Goal: Find specific page/section: Find specific page/section

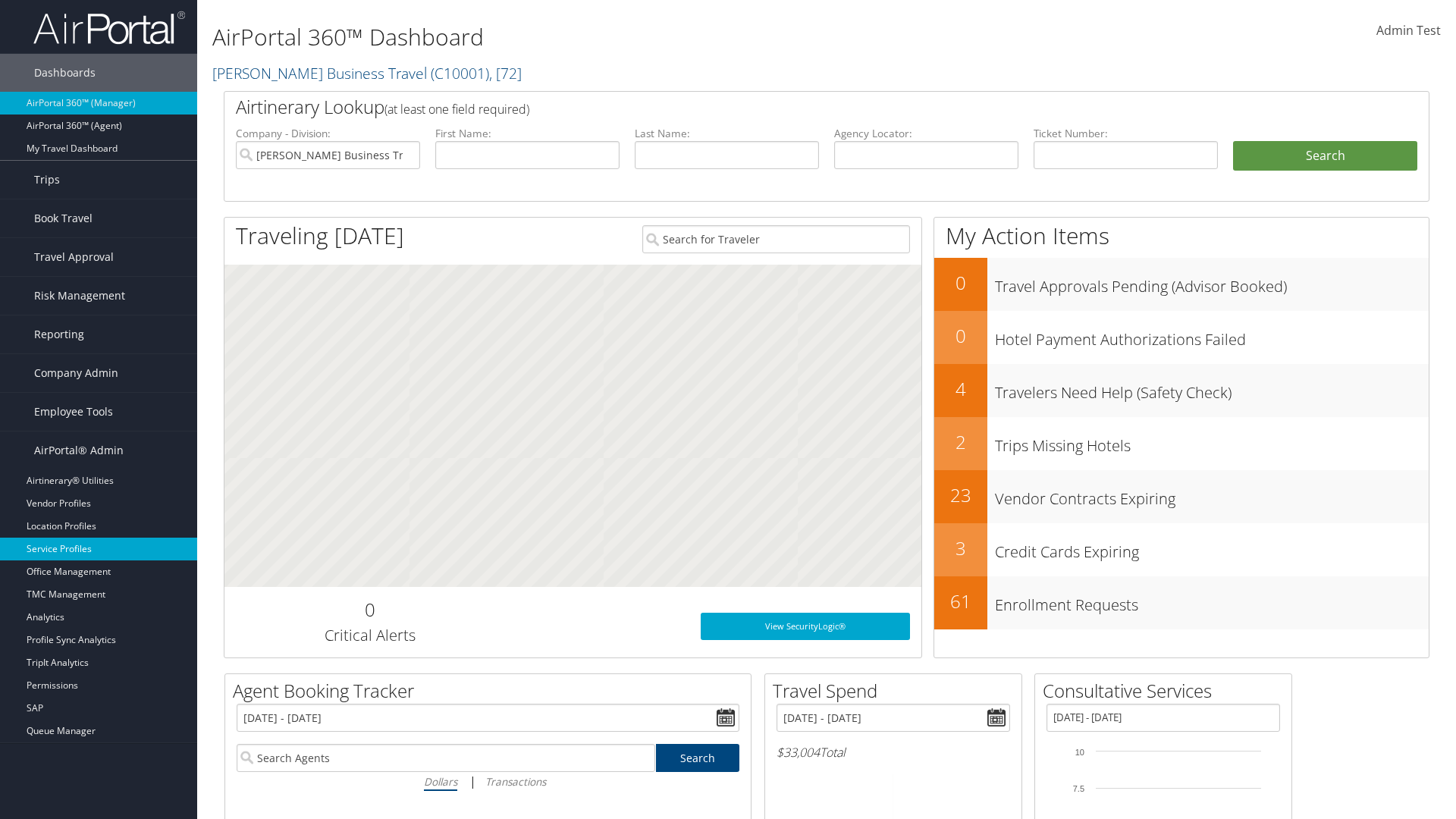
click at [98, 549] on link "Service Profiles" at bounding box center [98, 549] width 197 height 22
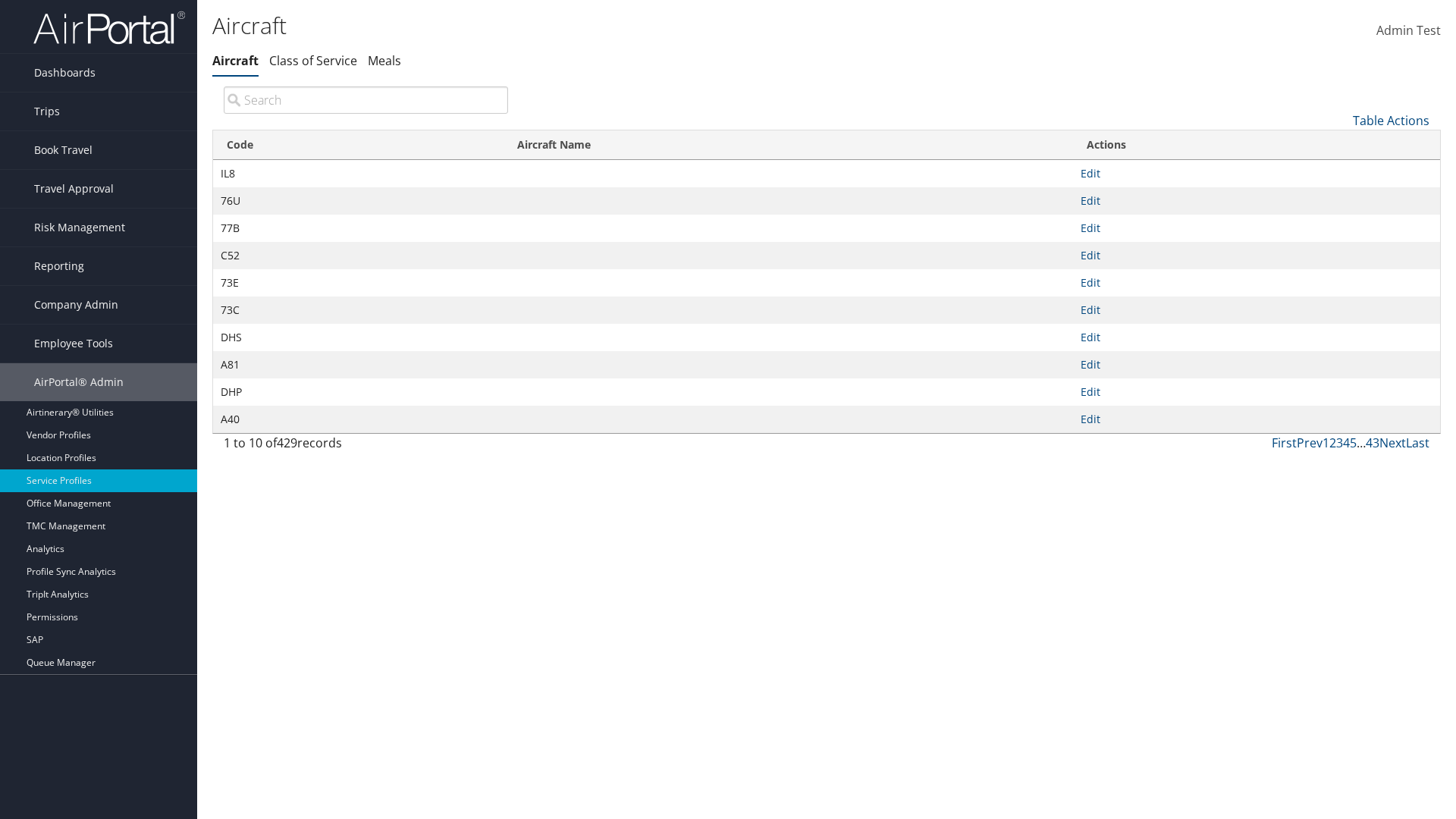
click at [358, 145] on th "Code" at bounding box center [358, 145] width 290 height 30
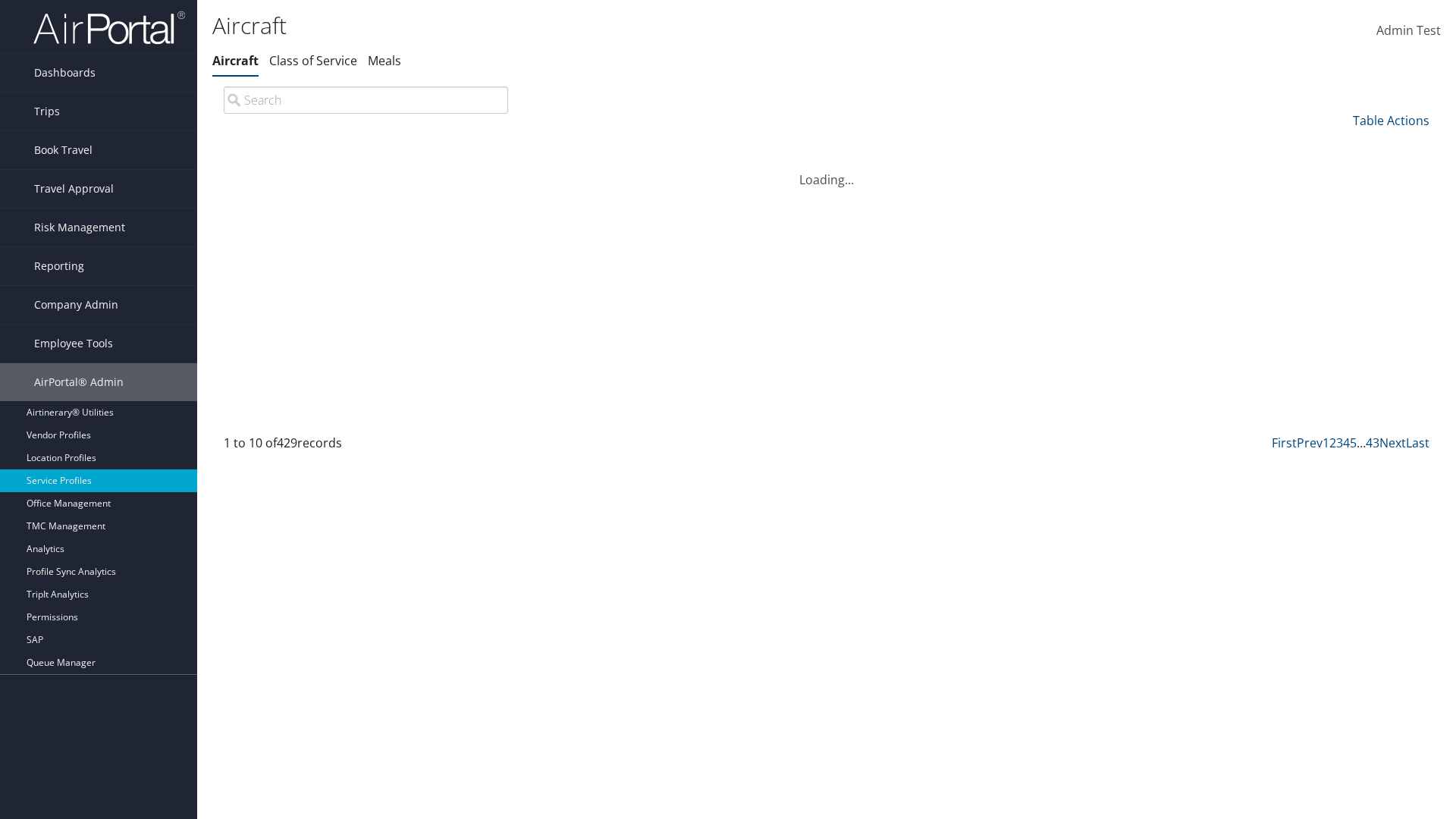
click at [358, 145] on th "Code" at bounding box center [358, 145] width 290 height 30
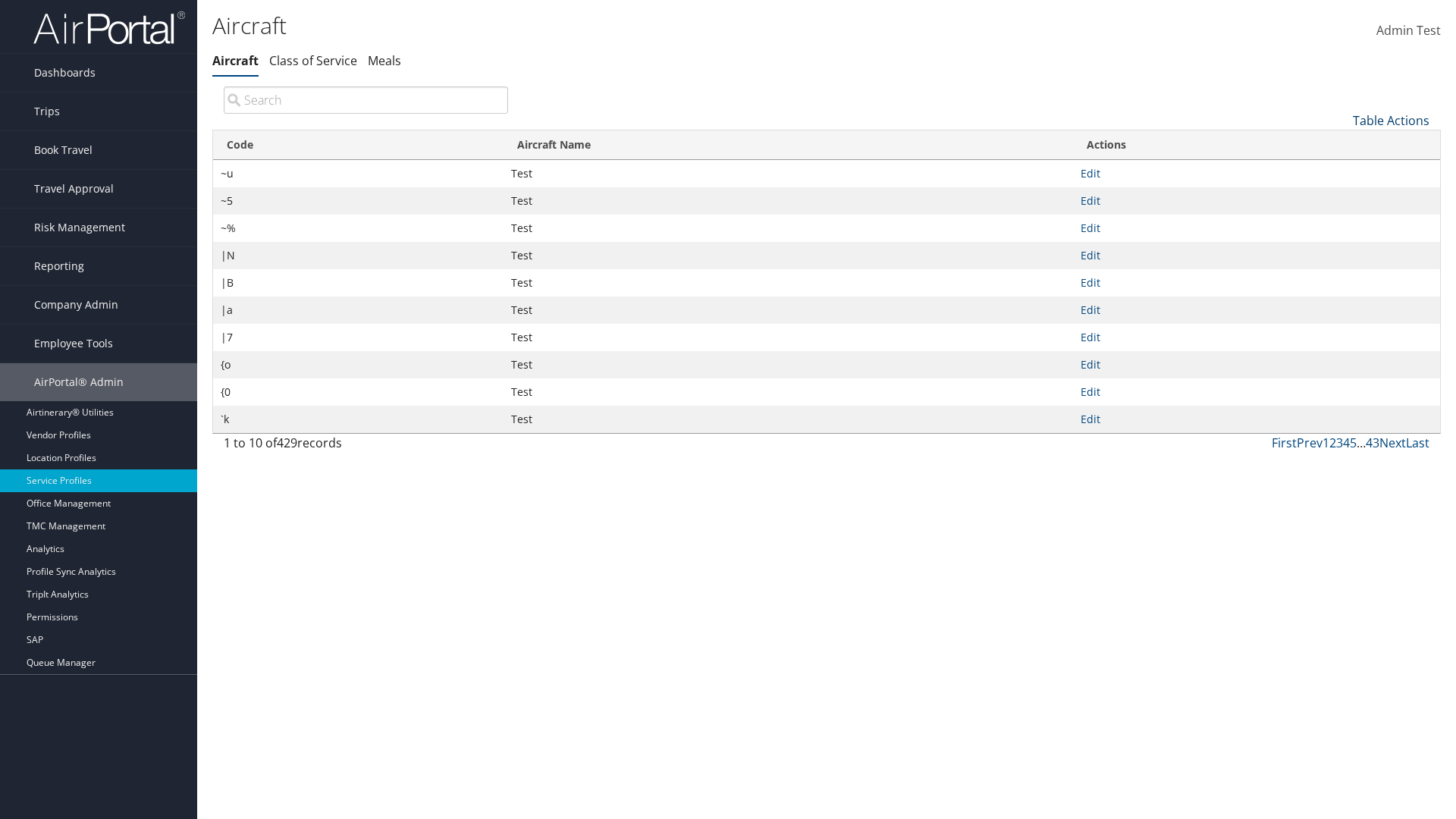
click at [1390, 120] on link "Table Actions" at bounding box center [1391, 121] width 77 height 17
click at [1340, 221] on link "Page Length" at bounding box center [1340, 222] width 199 height 26
click at [1340, 170] on link "25" at bounding box center [1340, 171] width 199 height 26
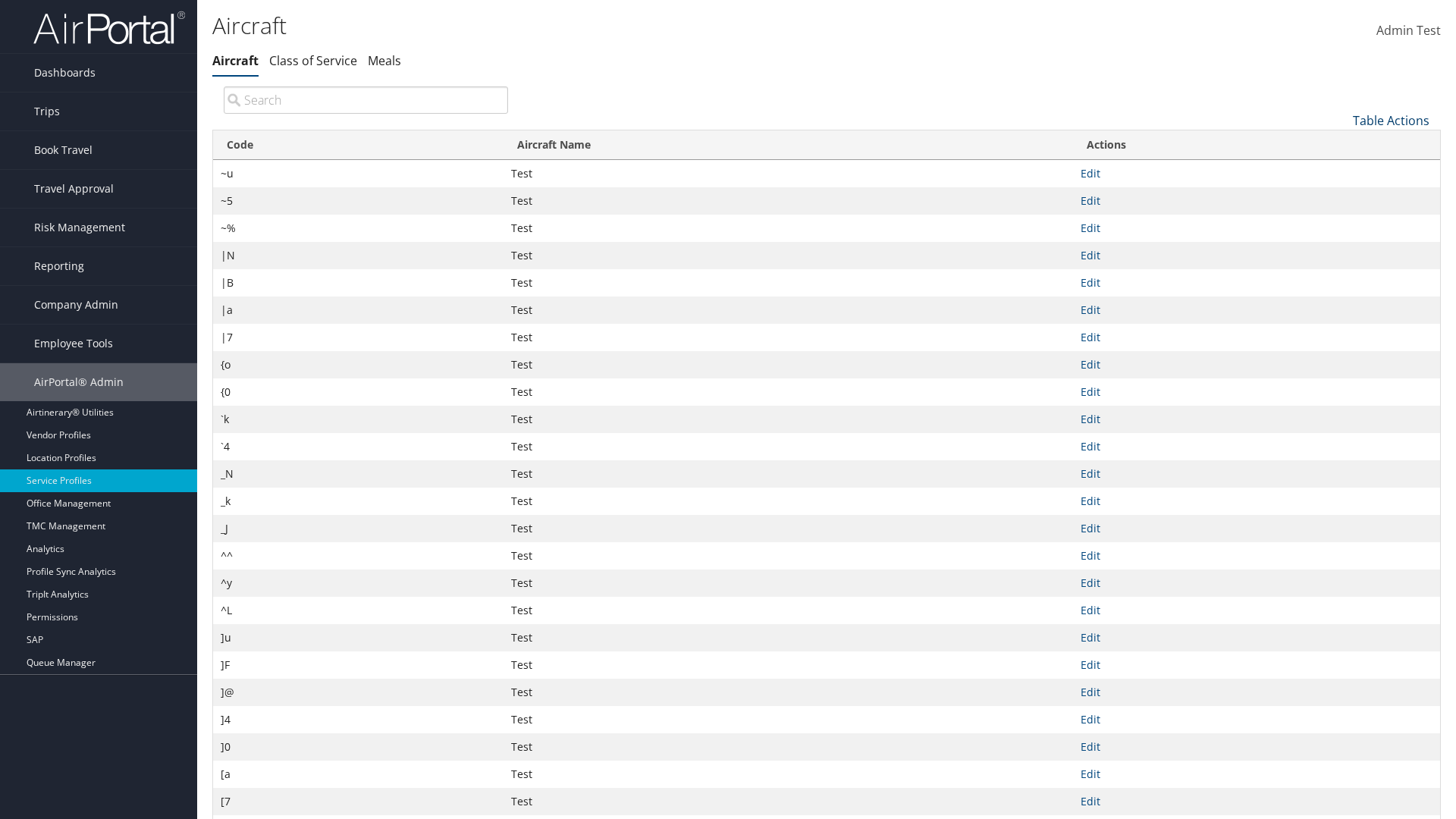
scroll to position [50, 0]
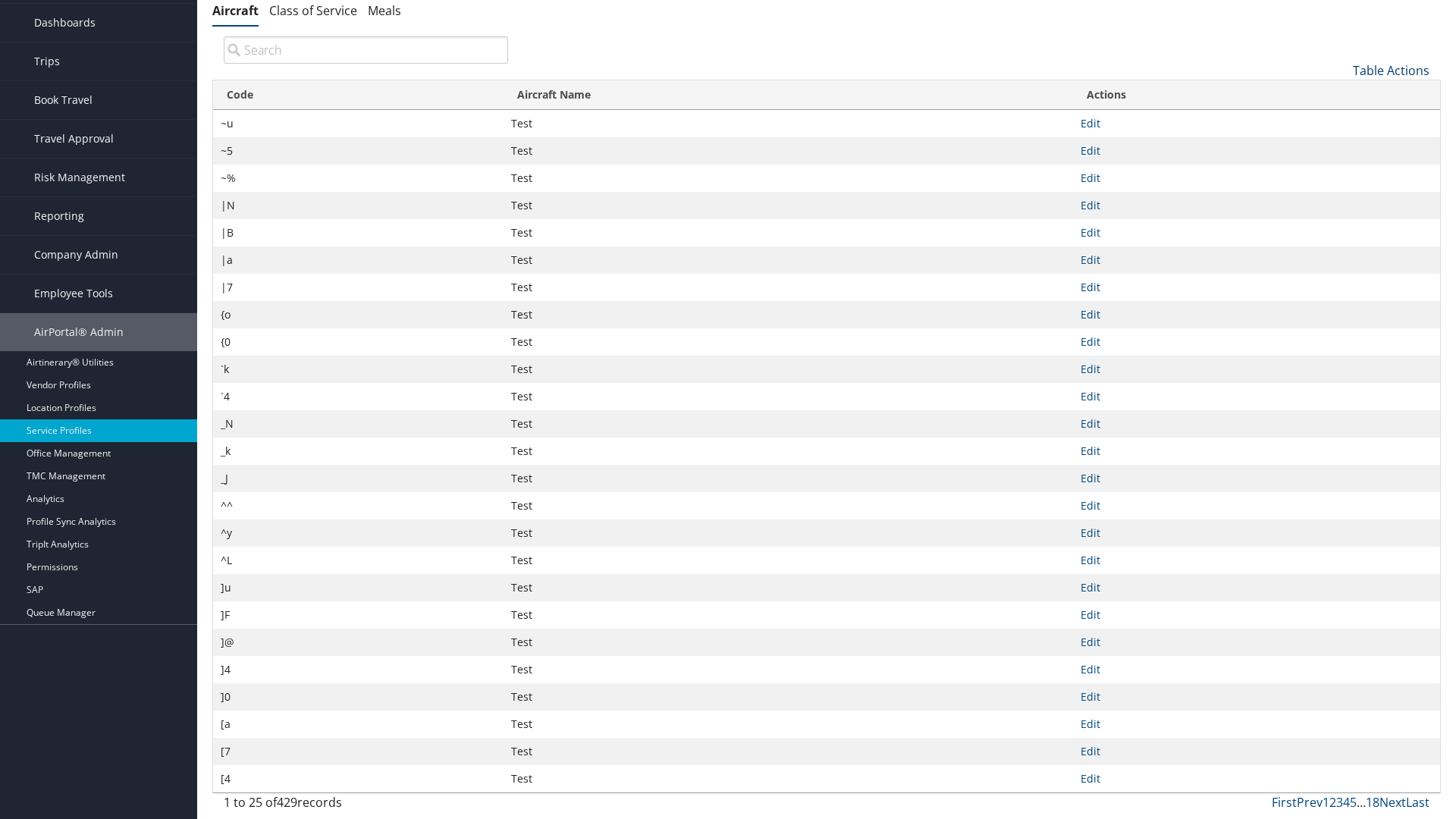
click at [1390, 70] on link "Table Actions" at bounding box center [1391, 70] width 77 height 17
click at [1340, 170] on link "Page Length" at bounding box center [1340, 171] width 199 height 26
